Goal: Information Seeking & Learning: Check status

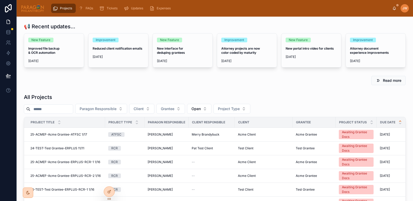
click at [46, 110] on input "text" at bounding box center [51, 108] width 43 height 7
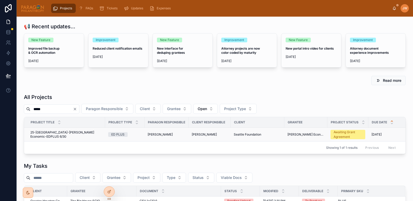
type input "*****"
click at [48, 134] on span "25-[GEOGRAPHIC_DATA]-[PERSON_NAME] Economic-EDPLUS 6/30" at bounding box center [66, 134] width 72 height 8
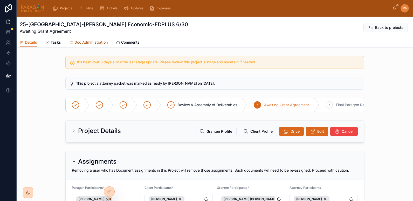
click at [89, 44] on span "Doc Administration" at bounding box center [91, 42] width 33 height 5
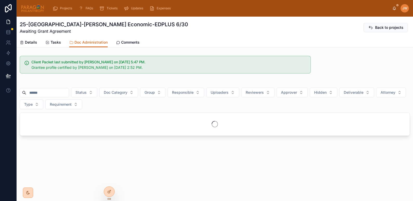
click at [50, 95] on input "text" at bounding box center [47, 92] width 43 height 7
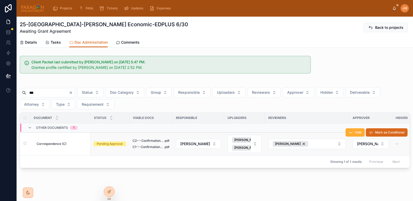
type input "***"
click at [40, 143] on span "Correspondence (C)" at bounding box center [52, 144] width 30 height 4
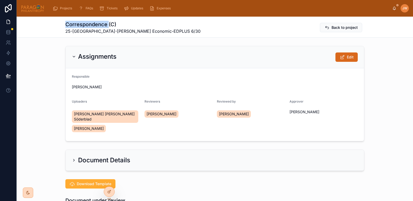
drag, startPoint x: 62, startPoint y: 26, endPoint x: 107, endPoint y: 25, distance: 44.7
click at [107, 25] on div "Correspondence (C) 25-SEATTLE-Yalla Rinkeby Economic-EDPLUS 6/30 Back to project" at bounding box center [215, 27] width 397 height 21
copy h1 "Correspondence"
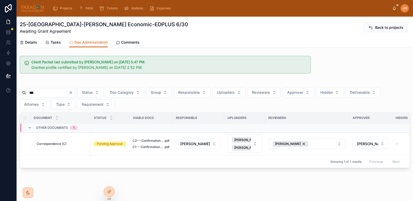
click at [44, 94] on input "***" at bounding box center [47, 92] width 43 height 7
type input "*"
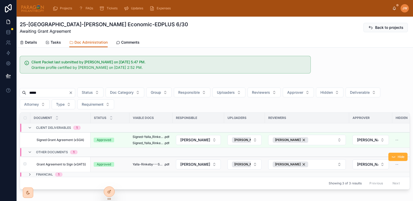
scroll to position [28, 0]
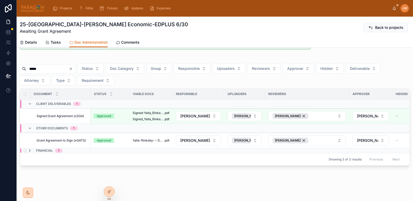
click at [30, 148] on icon at bounding box center [30, 150] width 4 height 4
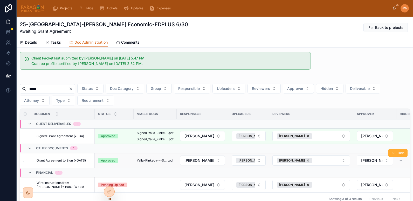
scroll to position [3, 0]
click at [44, 88] on input "*****" at bounding box center [47, 89] width 43 height 7
type input "*"
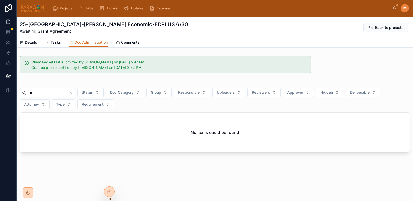
type input "*"
drag, startPoint x: 57, startPoint y: 92, endPoint x: 11, endPoint y: 90, distance: 46.0
click at [11, 90] on div "Projects FAQs Tickets Updates Expenses JW Jessica Watkins 25-SEATTLE-Yalla Rink…" at bounding box center [206, 100] width 413 height 201
click at [117, 82] on div at bounding box center [215, 83] width 390 height 3
click at [45, 93] on input "*****" at bounding box center [47, 92] width 43 height 7
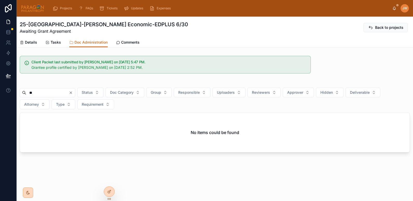
type input "*"
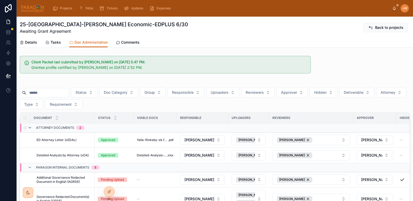
click at [30, 128] on icon at bounding box center [30, 128] width 4 height 4
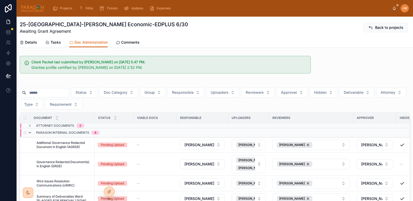
click at [29, 134] on icon at bounding box center [30, 133] width 4 height 4
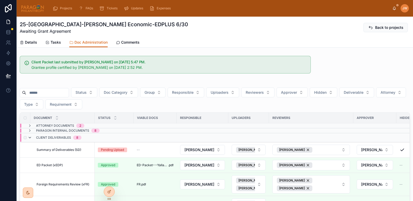
scroll to position [51, 0]
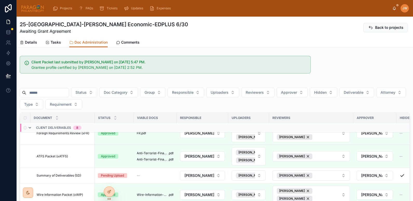
click at [31, 128] on icon at bounding box center [30, 128] width 4 height 4
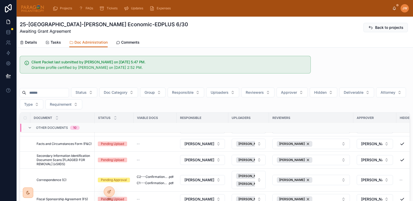
scroll to position [1, 0]
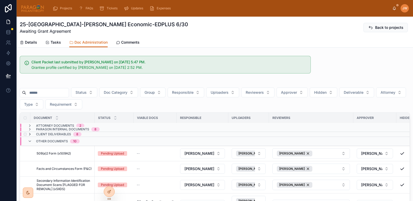
click at [29, 134] on icon at bounding box center [30, 134] width 4 height 4
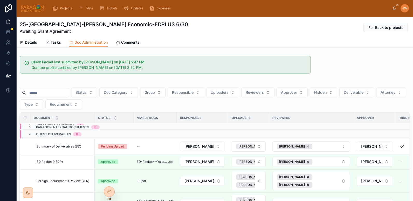
scroll to position [1, 0]
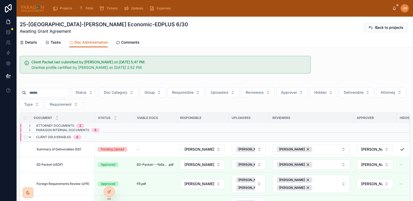
click at [30, 138] on icon at bounding box center [30, 137] width 4 height 4
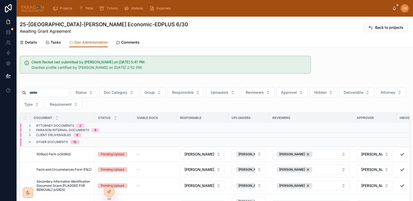
scroll to position [17, 0]
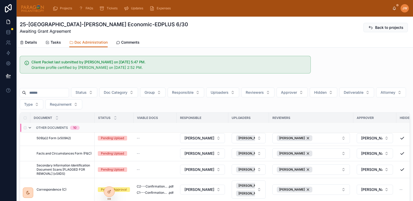
click at [29, 126] on icon at bounding box center [30, 128] width 4 height 4
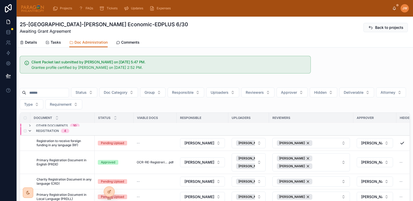
click at [31, 131] on icon at bounding box center [30, 131] width 4 height 4
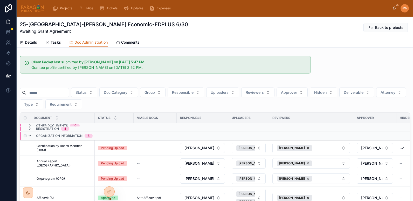
click at [31, 135] on icon at bounding box center [30, 136] width 4 height 4
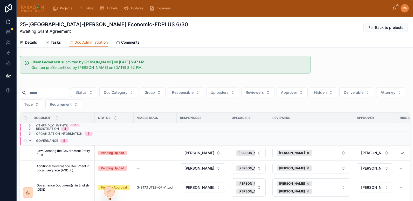
click at [30, 139] on icon at bounding box center [30, 141] width 4 height 4
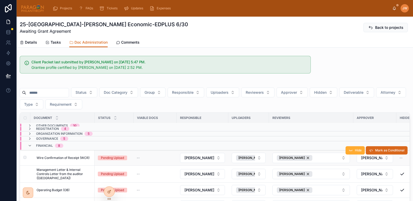
click at [69, 159] on span "Wire Confirmation of Receipt (WCR)" at bounding box center [63, 158] width 53 height 4
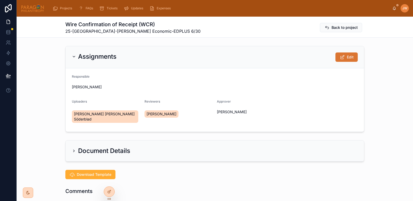
click at [352, 58] on button "Edit" at bounding box center [347, 56] width 22 height 9
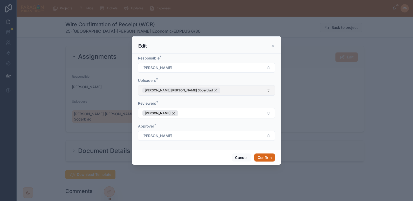
click at [181, 89] on div "[PERSON_NAME] [PERSON_NAME] Söderblad" at bounding box center [182, 90] width 78 height 6
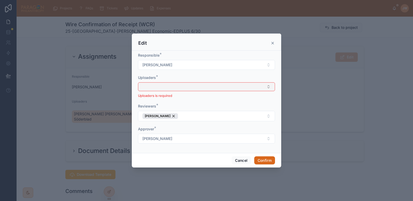
click at [165, 90] on button "Select Button" at bounding box center [206, 86] width 137 height 9
type input "*******"
click at [157, 107] on span "[PERSON_NAME]" at bounding box center [156, 107] width 30 height 5
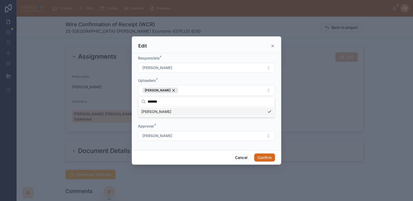
click at [188, 80] on div "Uploaders *" at bounding box center [206, 80] width 137 height 5
click at [263, 154] on button "Confirm" at bounding box center [264, 157] width 21 height 8
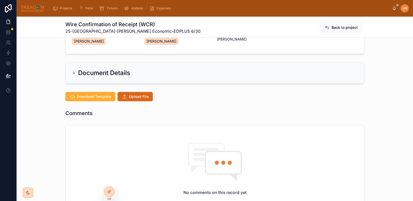
scroll to position [77, 0]
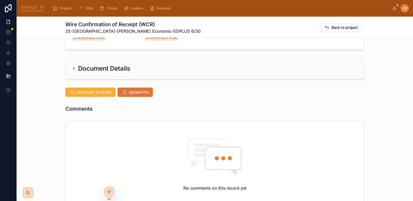
click at [136, 93] on span "Upload File" at bounding box center [139, 92] width 20 height 5
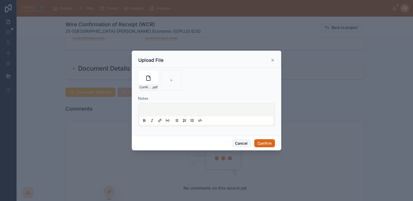
click at [234, 144] on button "Cancel" at bounding box center [241, 143] width 19 height 8
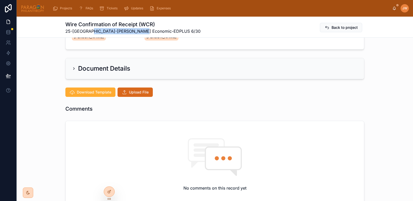
drag, startPoint x: 90, startPoint y: 32, endPoint x: 136, endPoint y: 32, distance: 45.4
click at [136, 32] on span "25-[GEOGRAPHIC_DATA]-[PERSON_NAME] Economic-EDPLUS 6/30" at bounding box center [132, 31] width 135 height 6
copy span "Yalla Rinkeby Economic"
click at [122, 91] on icon at bounding box center [124, 92] width 5 height 5
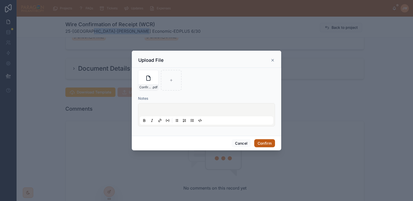
click at [266, 143] on button "Confirm" at bounding box center [264, 143] width 21 height 8
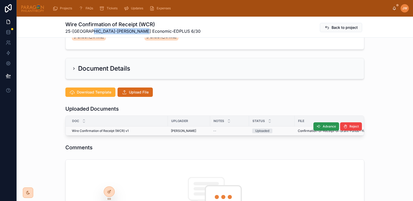
click at [315, 127] on button "Advance" at bounding box center [327, 126] width 26 height 8
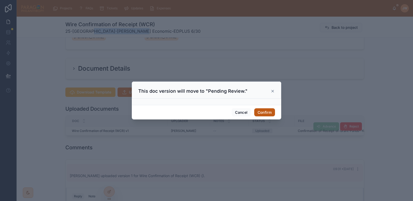
click at [267, 116] on button "Confirm" at bounding box center [264, 112] width 21 height 8
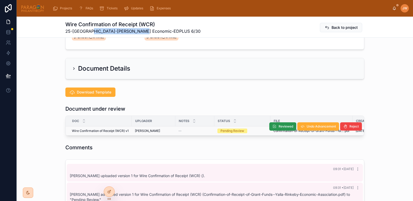
click at [282, 127] on span "Reviewed" at bounding box center [286, 126] width 15 height 4
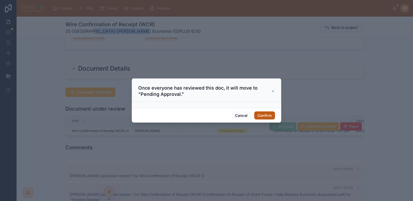
click at [262, 117] on button "Confirm" at bounding box center [264, 115] width 21 height 8
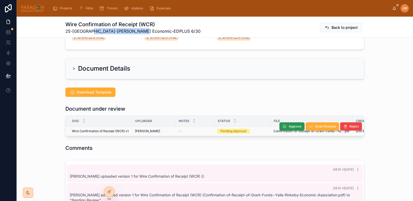
click at [286, 126] on button "Approve" at bounding box center [292, 126] width 25 height 8
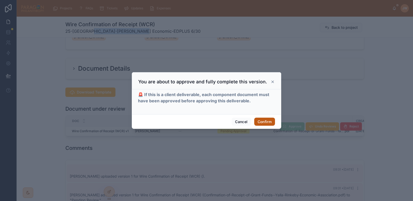
click at [263, 123] on button "Confirm" at bounding box center [264, 122] width 21 height 8
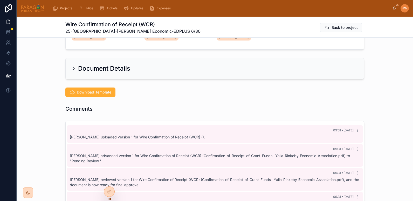
click at [198, 99] on div "Assignments Edit Responsible Jessica Watkins Uploaders Jessica Watkins Reviewer…" at bounding box center [215, 195] width 397 height 456
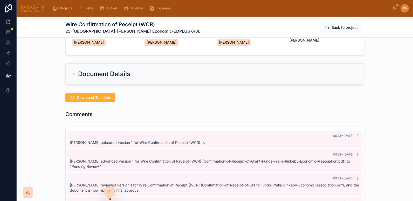
scroll to position [0, 0]
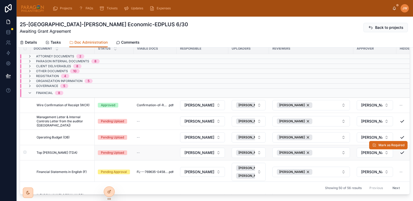
scroll to position [69, 0]
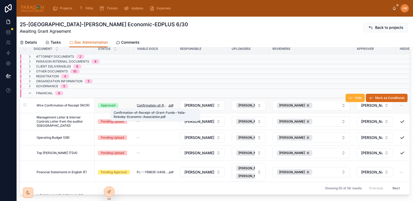
click at [152, 105] on span "Confirmation-of-Receipt-of-Grant-Funds--Yalla-Rinkeby-Economic-Association" at bounding box center [152, 105] width 31 height 4
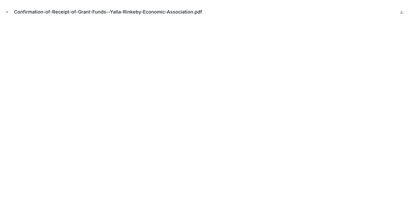
click at [7, 11] on icon "Close modal" at bounding box center [7, 12] width 4 height 4
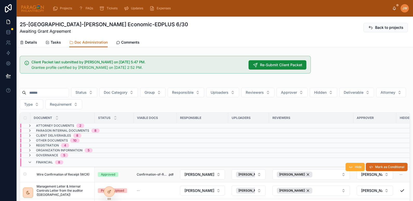
scroll to position [21, 0]
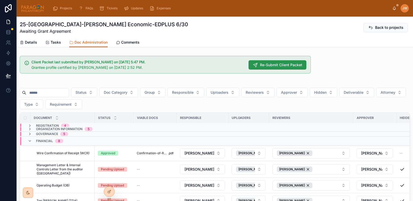
click at [260, 63] on span "Re-Submit Client Packet" at bounding box center [281, 64] width 42 height 5
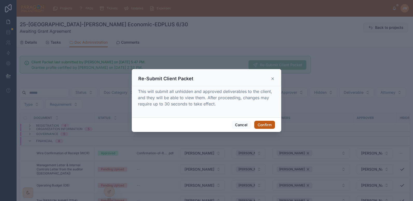
click at [269, 127] on button "Confirm" at bounding box center [264, 125] width 21 height 8
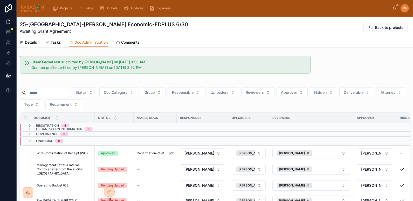
scroll to position [51, 0]
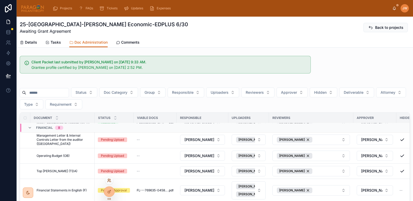
click at [109, 181] on icon at bounding box center [109, 181] width 2 height 1
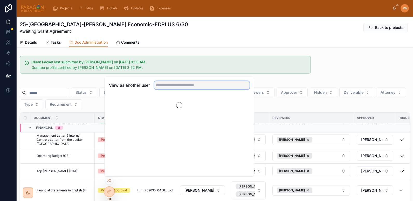
click at [169, 87] on input "text" at bounding box center [202, 85] width 96 height 8
type input "*****"
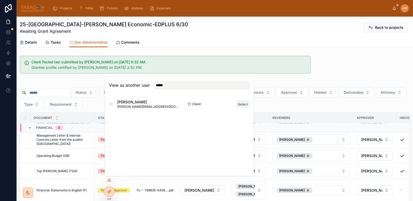
click at [244, 106] on button "Select" at bounding box center [242, 104] width 13 height 8
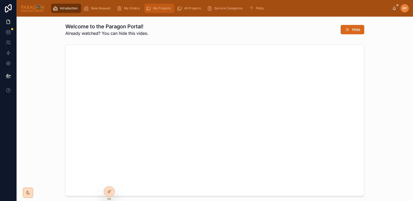
click at [160, 9] on span "My Projects" at bounding box center [162, 8] width 18 height 4
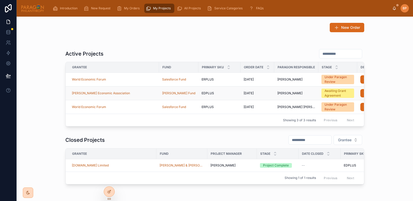
click at [133, 97] on td "[PERSON_NAME] Economic Association" at bounding box center [112, 93] width 93 height 14
click at [142, 95] on div "[PERSON_NAME] Economic Association" at bounding box center [114, 93] width 84 height 4
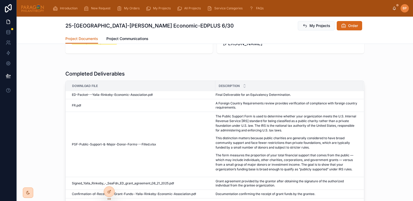
scroll to position [91, 0]
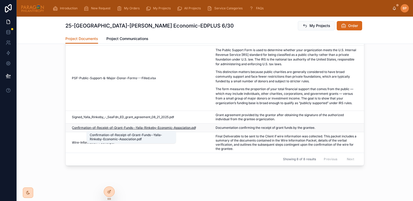
click at [110, 129] on span "Confirmation-of-Receipt-of-Grant-Funds--Yalla-Rinkeby-Economic-Association" at bounding box center [131, 128] width 119 height 4
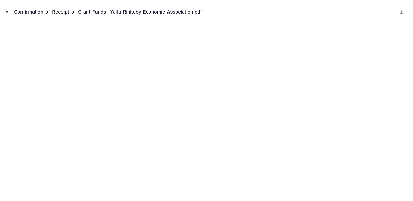
click at [4, 12] on button "Close modal" at bounding box center [7, 12] width 6 height 6
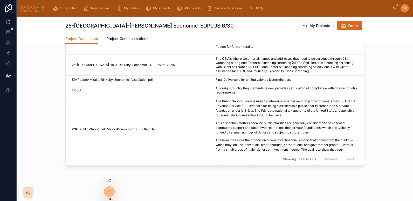
click at [109, 182] on icon at bounding box center [109, 180] width 4 height 4
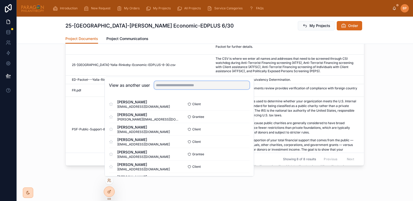
click at [163, 87] on input "text" at bounding box center [202, 85] width 96 height 8
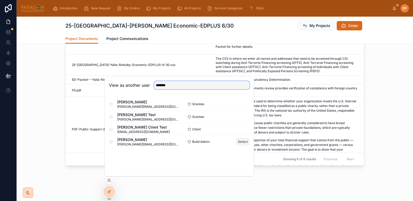
type input "*******"
click at [240, 143] on button "Select" at bounding box center [242, 142] width 13 height 8
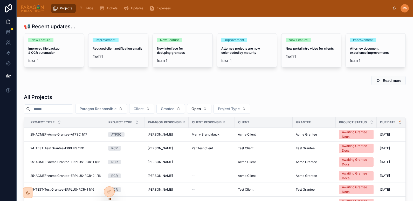
click at [51, 111] on input "text" at bounding box center [51, 108] width 43 height 7
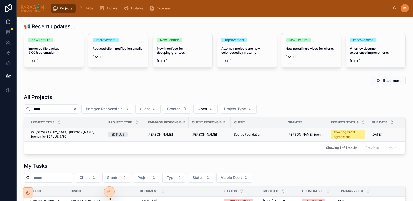
type input "*****"
click at [41, 132] on span "25-[GEOGRAPHIC_DATA]-[PERSON_NAME] Economic-EDPLUS 6/30" at bounding box center [66, 134] width 72 height 8
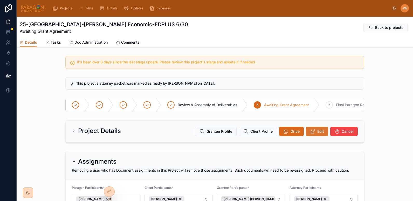
click at [319, 134] on span "Edit" at bounding box center [320, 131] width 7 height 5
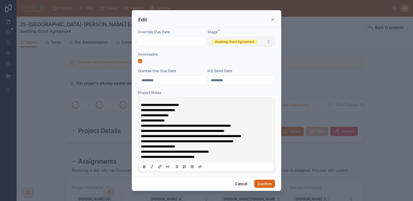
click at [225, 43] on div "Awaiting Grant Agreement" at bounding box center [234, 42] width 39 height 4
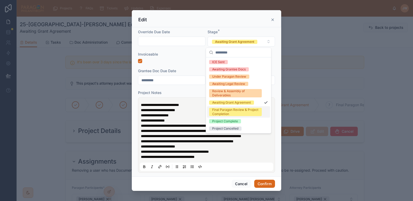
click at [218, 110] on div "Final Paragon Review & Project Completion" at bounding box center [235, 112] width 46 height 8
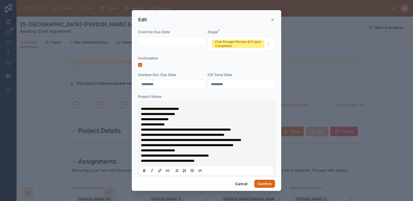
click at [141, 110] on span "**********" at bounding box center [160, 109] width 38 height 4
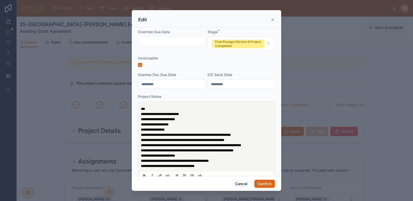
click at [158, 107] on p "***" at bounding box center [207, 108] width 133 height 5
drag, startPoint x: 150, startPoint y: 107, endPoint x: 233, endPoint y: 108, distance: 83.6
click at [233, 108] on p "**********" at bounding box center [207, 108] width 133 height 5
click at [228, 109] on p "**********" at bounding box center [207, 108] width 133 height 5
click at [259, 184] on button "Confirm" at bounding box center [264, 184] width 21 height 8
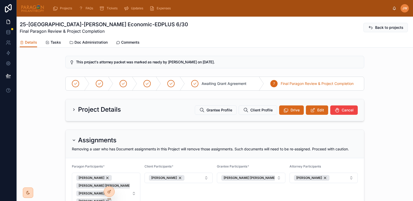
click at [30, 14] on div at bounding box center [33, 8] width 24 height 17
click at [33, 10] on img at bounding box center [33, 8] width 24 height 8
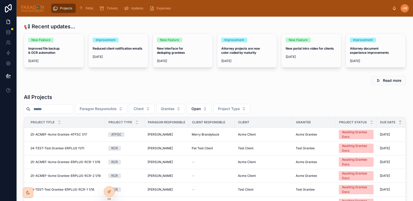
click at [55, 110] on input "text" at bounding box center [51, 108] width 43 height 7
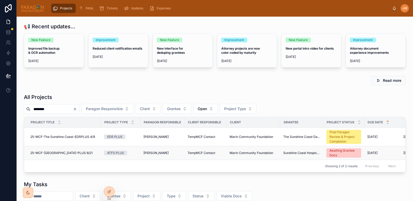
type input "********"
click at [72, 152] on span "25-MCF-[GEOGRAPHIC_DATA]-PLUS 8/21" at bounding box center [61, 153] width 62 height 4
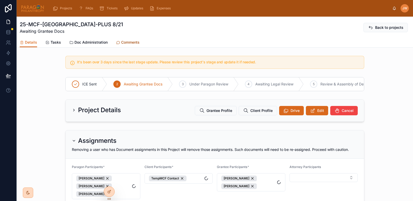
click at [135, 45] on span "Comments" at bounding box center [130, 42] width 18 height 5
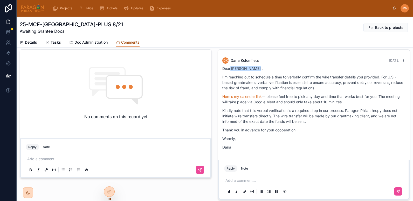
scroll to position [199, 0]
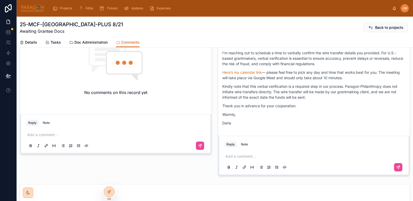
click at [206, 98] on div "No comments on this record yet" at bounding box center [116, 68] width 192 height 87
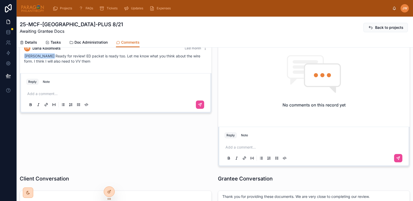
scroll to position [16, 0]
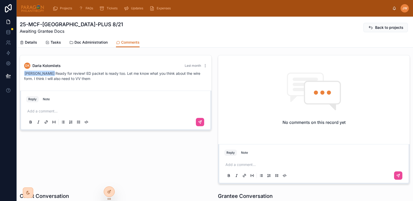
click at [36, 9] on img at bounding box center [33, 8] width 24 height 8
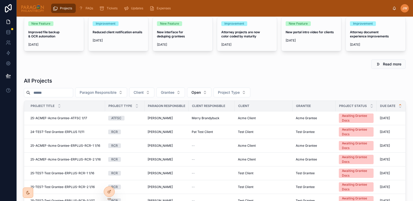
click at [54, 96] on input "text" at bounding box center [51, 92] width 43 height 7
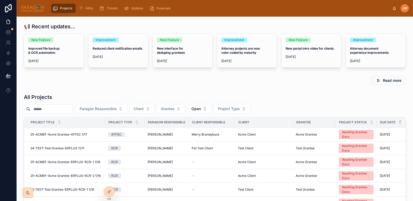
paste input "**********"
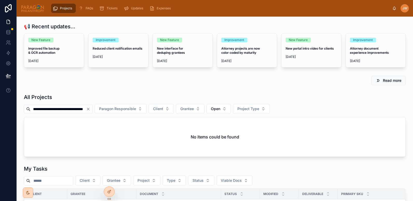
drag, startPoint x: 63, startPoint y: 111, endPoint x: 147, endPoint y: 102, distance: 85.1
click at [147, 102] on div "**********" at bounding box center [215, 124] width 382 height 63
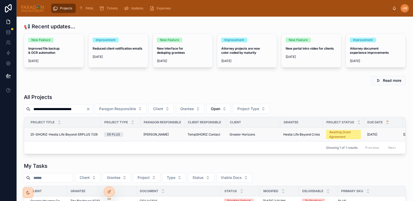
type input "**********"
click at [64, 135] on span "25-GHORIZ-Hestia Life Beyond-ERPLUS 7/29" at bounding box center [63, 134] width 67 height 4
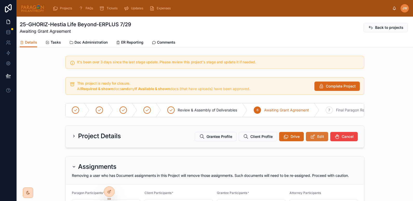
click at [310, 138] on icon at bounding box center [312, 136] width 5 height 5
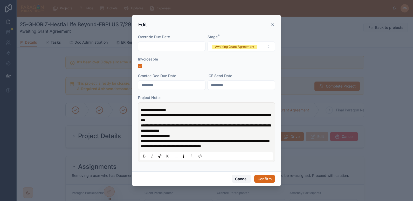
click at [245, 179] on button "Cancel" at bounding box center [241, 179] width 19 height 8
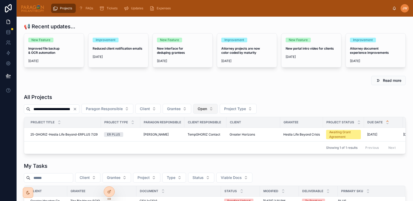
click at [207, 109] on span "Open" at bounding box center [202, 108] width 9 height 5
click at [194, 131] on div "None" at bounding box center [219, 130] width 62 height 8
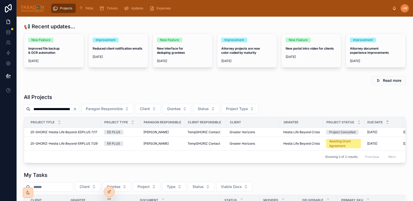
scroll to position [0, 6]
drag, startPoint x: 38, startPoint y: 108, endPoint x: 181, endPoint y: 94, distance: 144.2
click at [181, 94] on div "**********" at bounding box center [215, 128] width 382 height 70
type input "*"
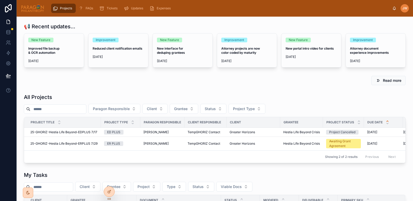
paste input "**********"
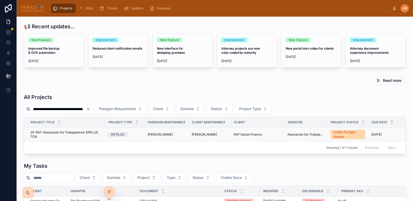
type input "**********"
click at [46, 133] on span "25-RSF-Asociación De Trabajadores-ERPLUS 7/24" at bounding box center [66, 134] width 72 height 8
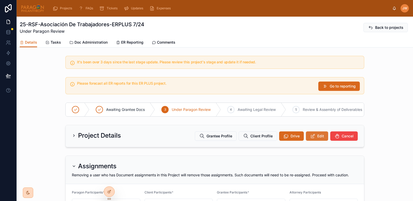
click at [317, 139] on span "Edit" at bounding box center [320, 135] width 7 height 5
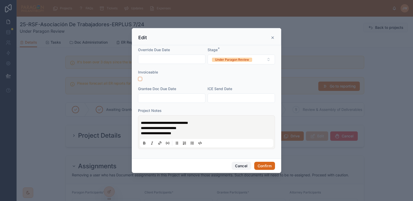
click at [238, 163] on button "Cancel" at bounding box center [241, 166] width 19 height 8
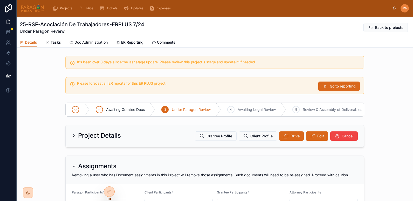
click at [42, 26] on h1 "25-RSF-Asociación De Trabajadores-ERPLUS 7/24" at bounding box center [82, 24] width 125 height 7
drag, startPoint x: 41, startPoint y: 24, endPoint x: 109, endPoint y: 25, distance: 68.3
click at [109, 25] on h1 "25-RSF-Asociación De Trabajadores-ERPLUS 7/24" at bounding box center [82, 24] width 125 height 7
copy h1 "Asociación De Trabajadores"
click at [22, 8] on img at bounding box center [33, 8] width 24 height 8
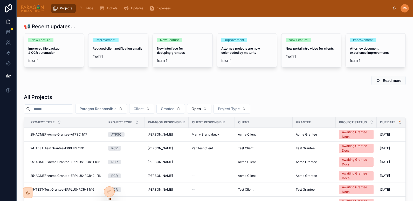
click at [49, 108] on input "text" at bounding box center [51, 108] width 43 height 7
paste input "**********"
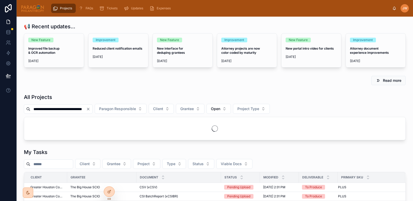
scroll to position [0, 23]
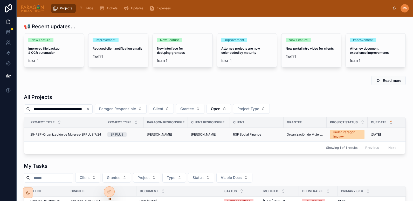
type input "**********"
click at [55, 136] on span "25-RSF-Organización de Mujeres-ERPLUS 7/24" at bounding box center [65, 134] width 71 height 4
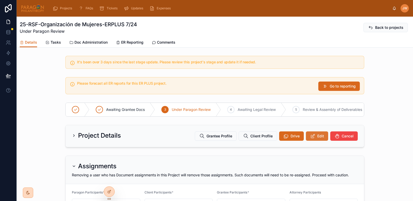
click at [315, 137] on button "Edit" at bounding box center [317, 135] width 22 height 9
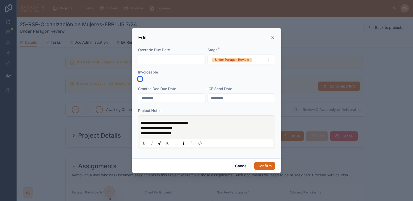
click at [140, 78] on button "button" at bounding box center [140, 79] width 4 height 4
click at [265, 163] on button "Confirm" at bounding box center [264, 166] width 21 height 8
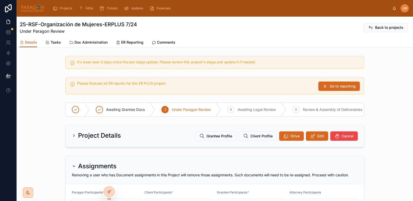
click at [30, 9] on img at bounding box center [33, 8] width 24 height 8
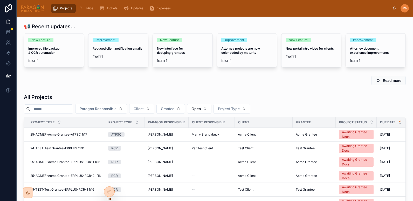
click at [127, 106] on button "Paragon Responsible" at bounding box center [101, 109] width 52 height 10
click at [48, 109] on input "text" at bounding box center [51, 108] width 43 height 7
paste input "**********"
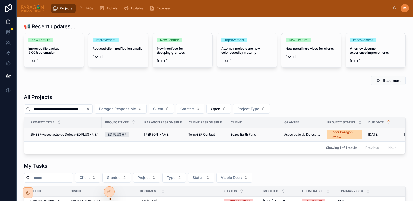
type input "**********"
click at [61, 134] on span "25-BEF-Associação de Defesa-EDPLUSHR 8/1" at bounding box center [64, 134] width 68 height 4
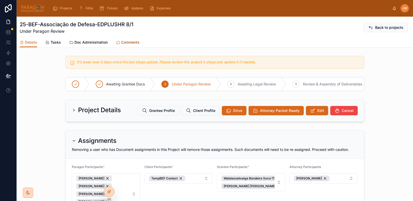
click at [134, 40] on span "Comments" at bounding box center [130, 42] width 18 height 5
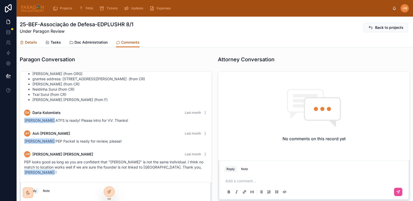
drag, startPoint x: 33, startPoint y: 43, endPoint x: 118, endPoint y: 41, distance: 84.4
click at [33, 43] on span "Details" at bounding box center [31, 42] width 12 height 5
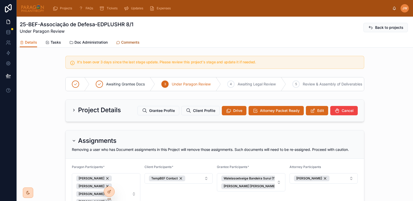
click at [136, 44] on span "Comments" at bounding box center [130, 42] width 18 height 5
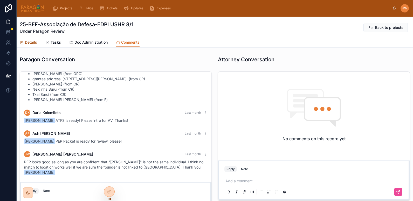
click at [28, 41] on span "Details" at bounding box center [31, 42] width 12 height 5
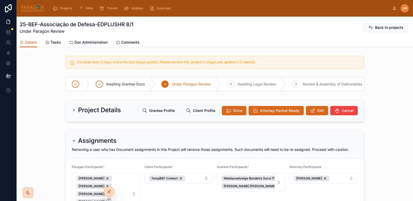
click at [33, 14] on div at bounding box center [33, 8] width 24 height 17
click at [36, 13] on div at bounding box center [33, 8] width 24 height 17
click at [37, 10] on img at bounding box center [33, 8] width 24 height 8
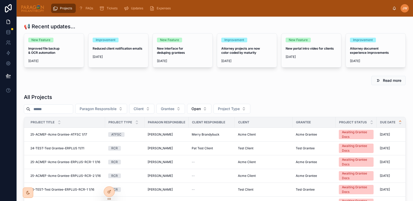
click at [44, 110] on input "text" at bounding box center [51, 108] width 43 height 7
paste input "**********"
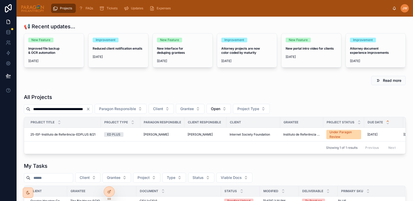
scroll to position [0, 19]
type input "**********"
click at [53, 133] on span "25-ISF-Instituto de Referência-EDPLUS 8/21" at bounding box center [62, 134] width 65 height 4
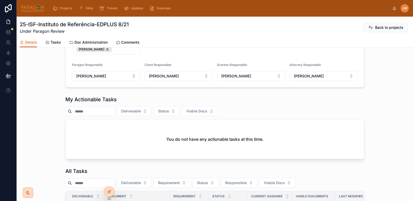
scroll to position [101, 0]
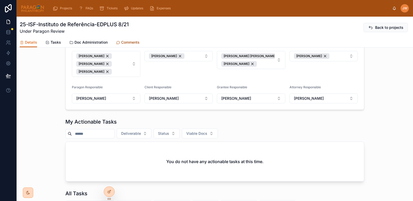
click at [133, 41] on span "Comments" at bounding box center [130, 42] width 18 height 5
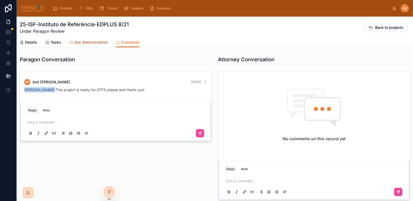
click at [77, 41] on span "Doc Administration" at bounding box center [91, 42] width 33 height 5
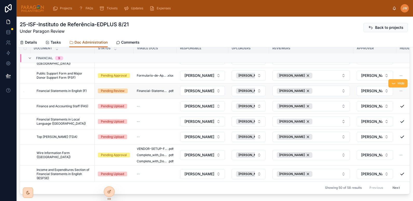
scroll to position [65, 0]
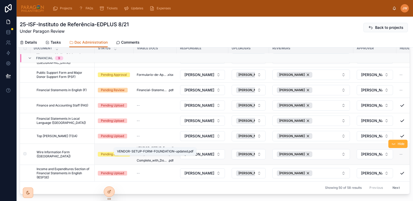
click at [148, 146] on span "VENDOR-SETUP-FORM-FOUNDATION-updated" at bounding box center [152, 148] width 31 height 4
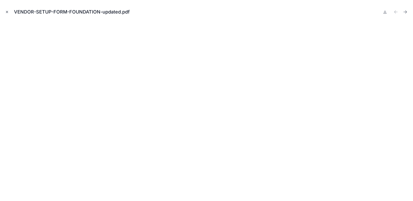
click at [8, 12] on icon "Close modal" at bounding box center [7, 12] width 2 height 2
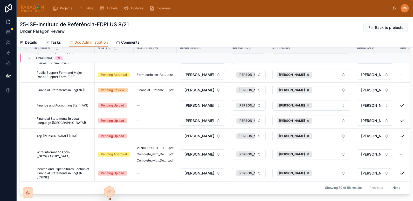
click at [33, 8] on img at bounding box center [33, 8] width 24 height 8
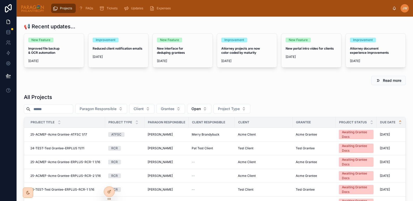
click at [69, 104] on div "Paragon Responsible Client Grantee Open Project Type" at bounding box center [215, 109] width 382 height 10
click at [49, 110] on input "text" at bounding box center [51, 108] width 43 height 7
paste input "**********"
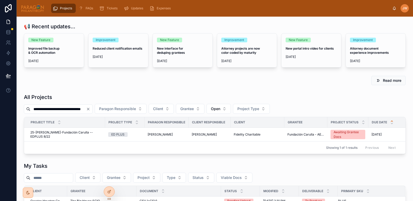
scroll to position [0, 18]
type input "**********"
click at [54, 133] on span "25-[PERSON_NAME]-Fundación Carulla --EDPLUS 8/22" at bounding box center [66, 134] width 72 height 8
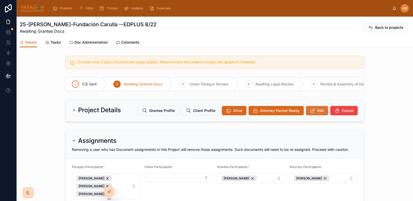
click at [314, 115] on button "Edit" at bounding box center [317, 110] width 22 height 9
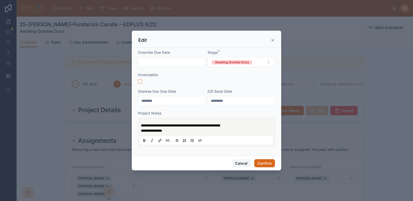
click at [240, 164] on button "Cancel" at bounding box center [241, 163] width 19 height 8
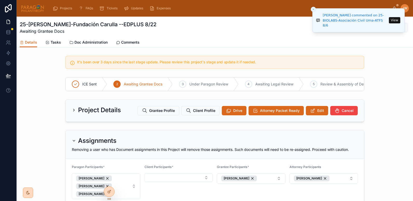
click at [29, 10] on img at bounding box center [33, 8] width 24 height 8
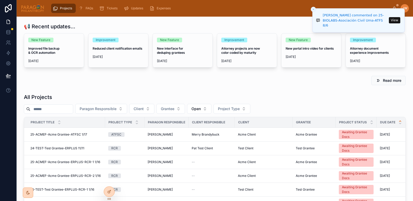
click at [40, 109] on input "text" at bounding box center [51, 108] width 43 height 7
paste input "**********"
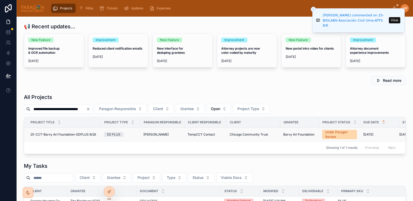
type input "**********"
click at [58, 134] on span "25-CCT-Barvy Art Foundation-EDPLUS 8/26" at bounding box center [63, 134] width 66 height 4
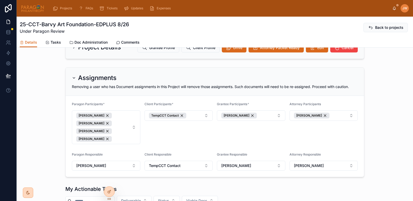
scroll to position [17, 0]
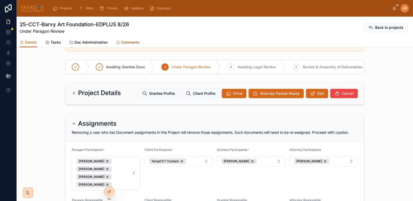
click at [128, 43] on span "Comments" at bounding box center [130, 42] width 18 height 5
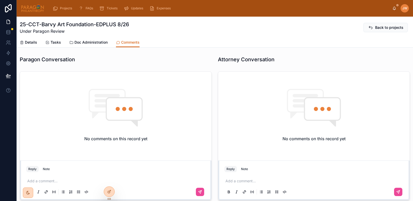
click at [33, 12] on img at bounding box center [33, 8] width 24 height 8
